Goal: Find specific page/section: Find specific page/section

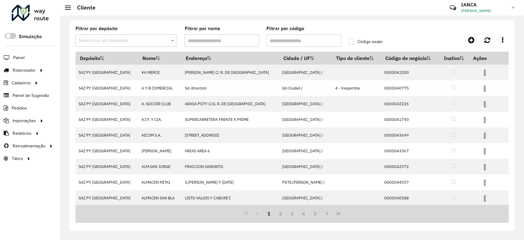
click at [282, 40] on input "Filtrar por código" at bounding box center [304, 40] width 75 height 12
paste input "******"
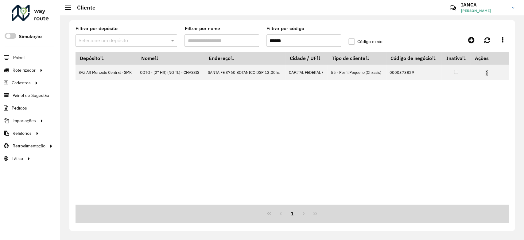
type input "******"
